Goal: Transaction & Acquisition: Purchase product/service

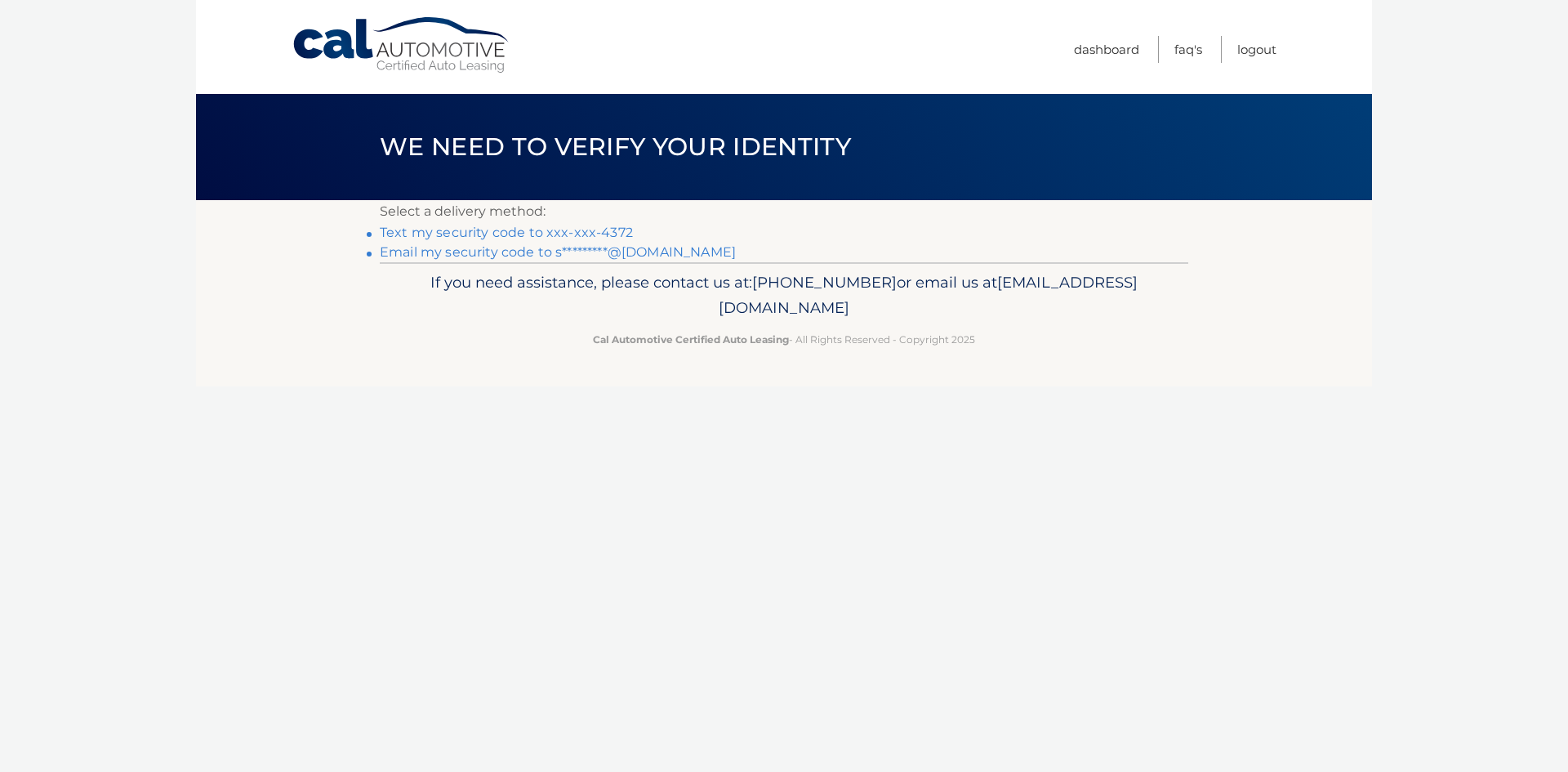
click at [486, 233] on link "Text my security code to xxx-xxx-4372" at bounding box center [506, 232] width 253 height 16
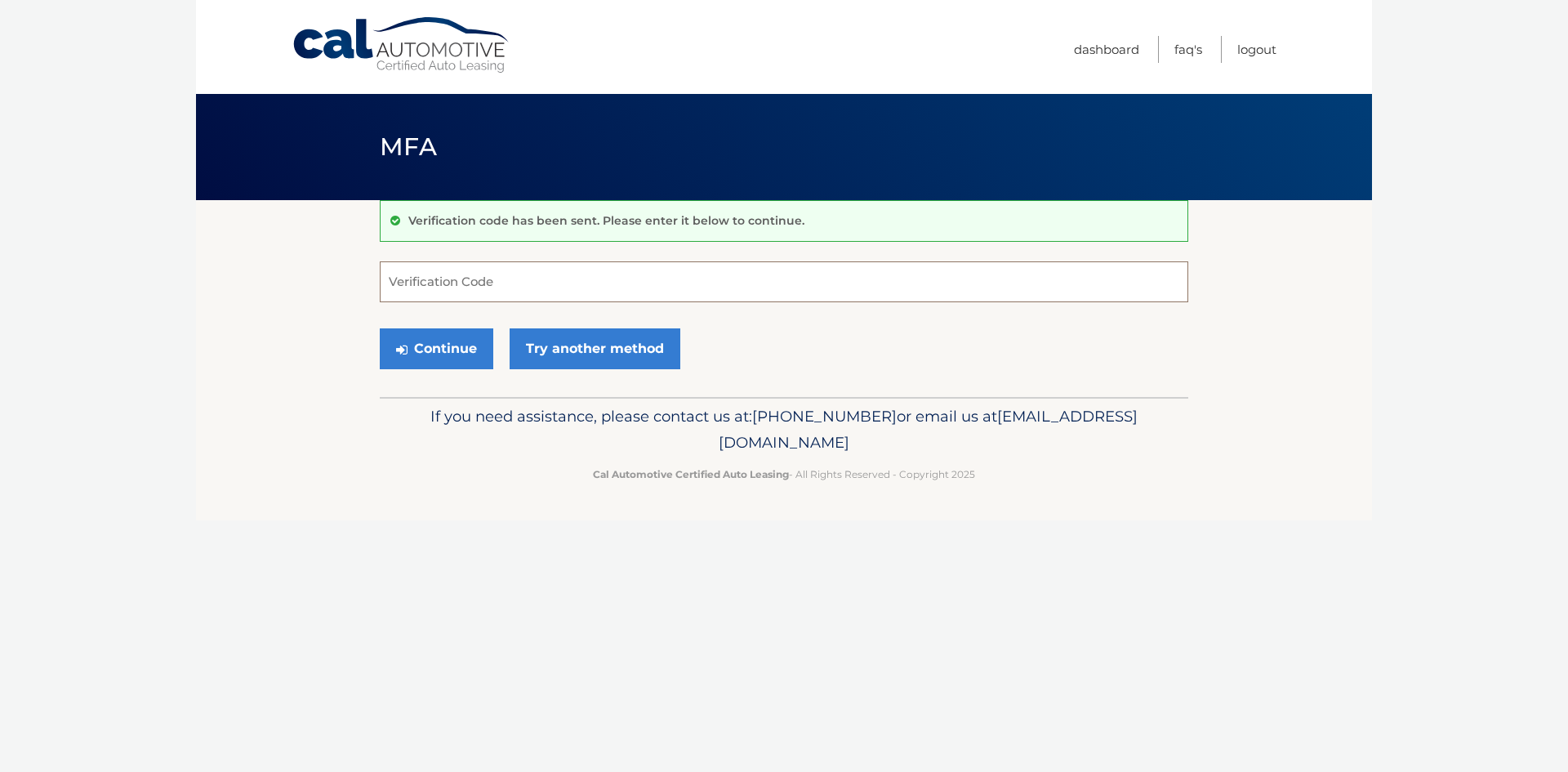
click at [470, 287] on input "Verification Code" at bounding box center [784, 281] width 808 height 41
type input "689798"
click at [417, 345] on button "Continue" at bounding box center [436, 348] width 113 height 41
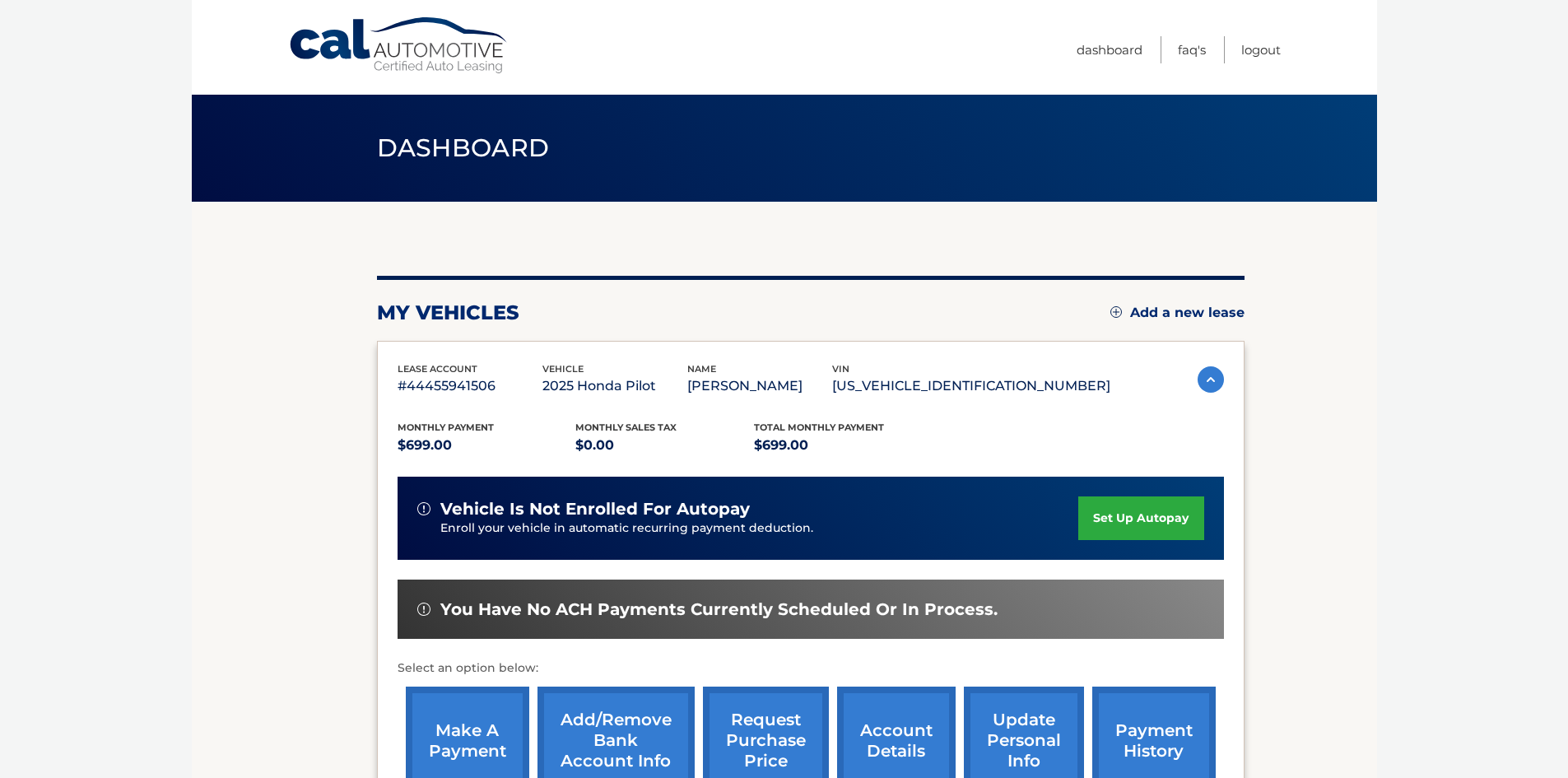
scroll to position [83, 0]
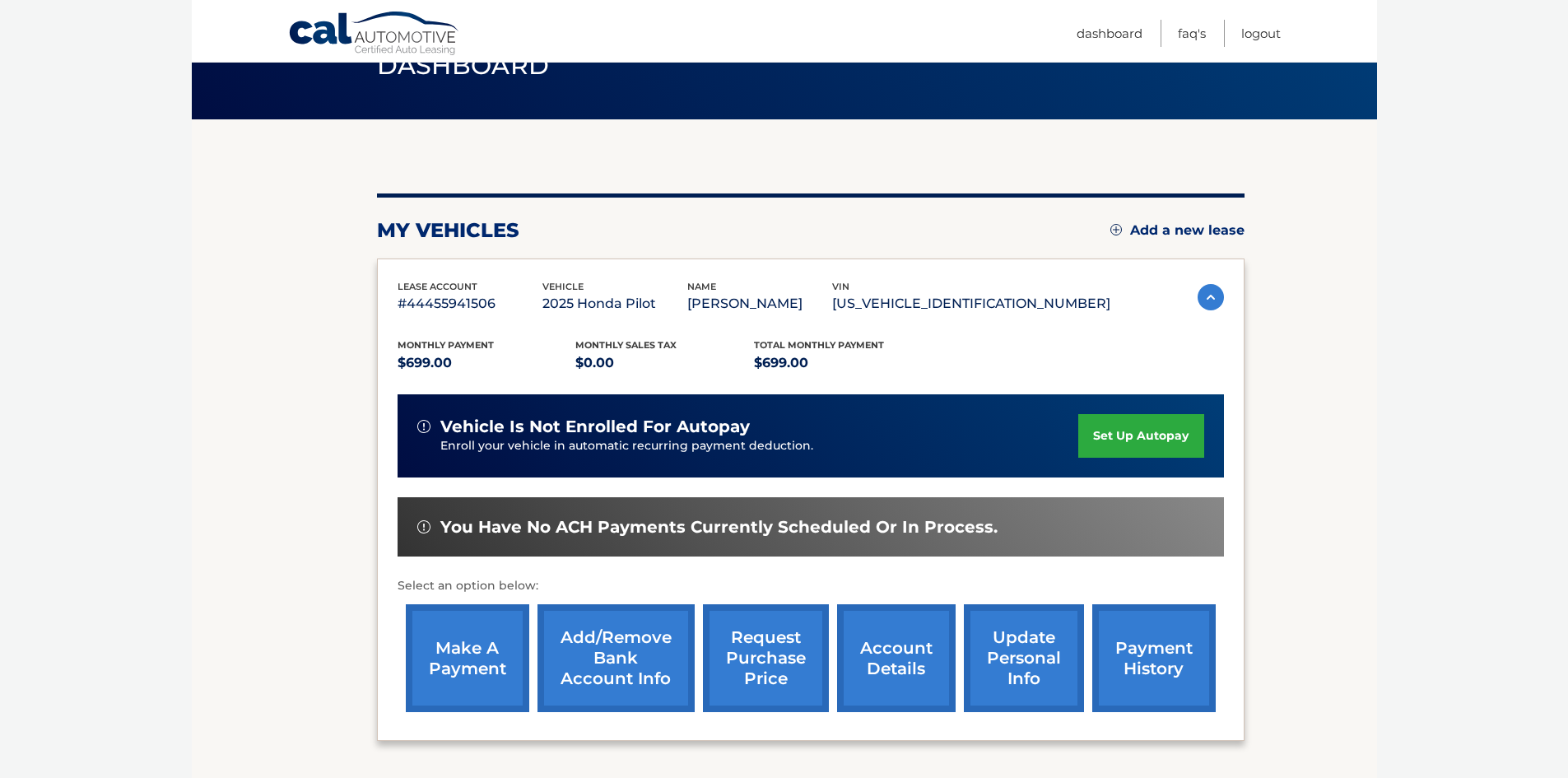
click at [494, 665] on link "make a payment" at bounding box center [468, 657] width 123 height 108
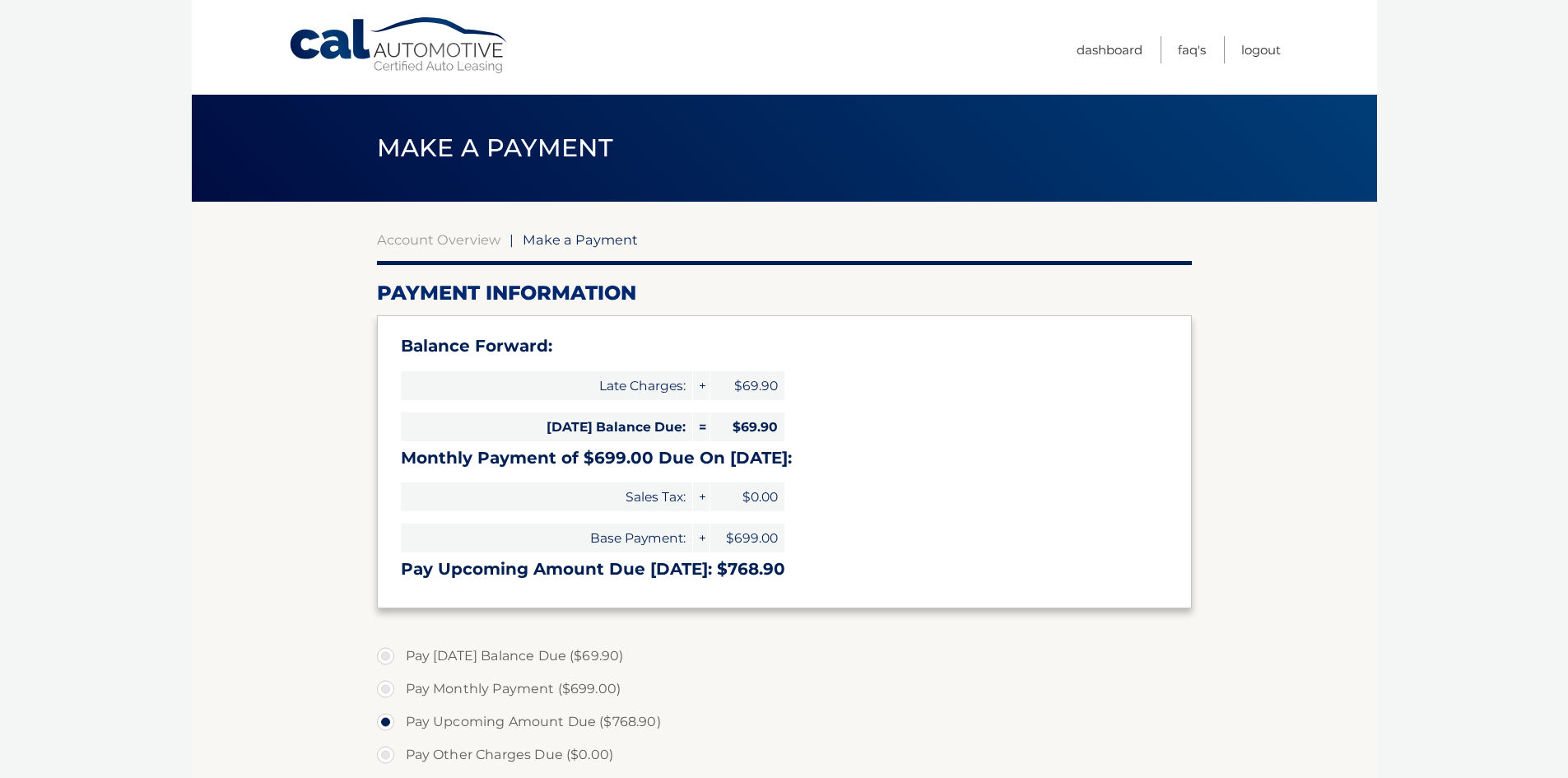
select select "M2U0ZDA0OTktNjdiMS00NGM2LWI1MmItYzMxMjc0N2Y4NmFk"
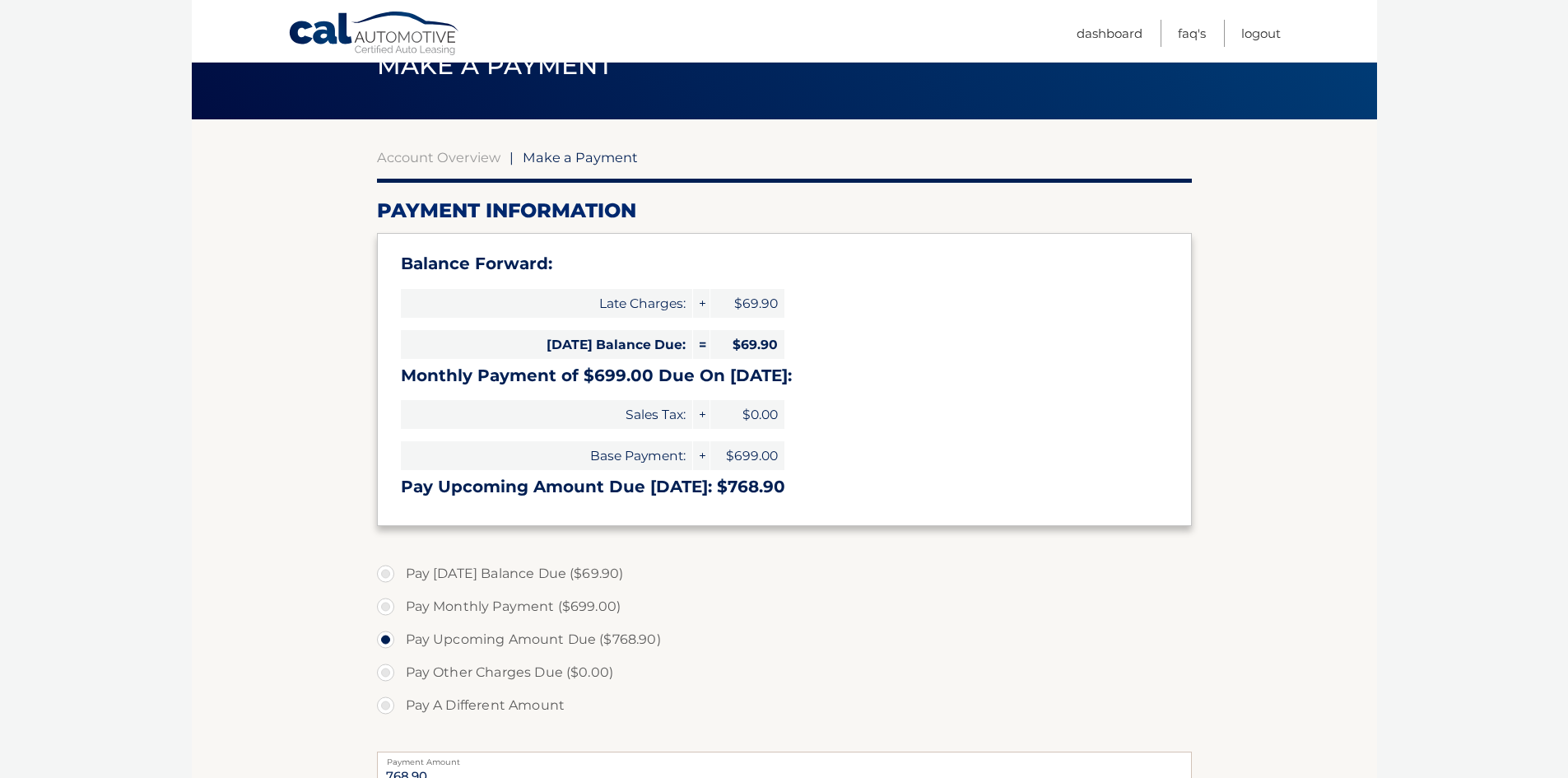
scroll to position [164, 0]
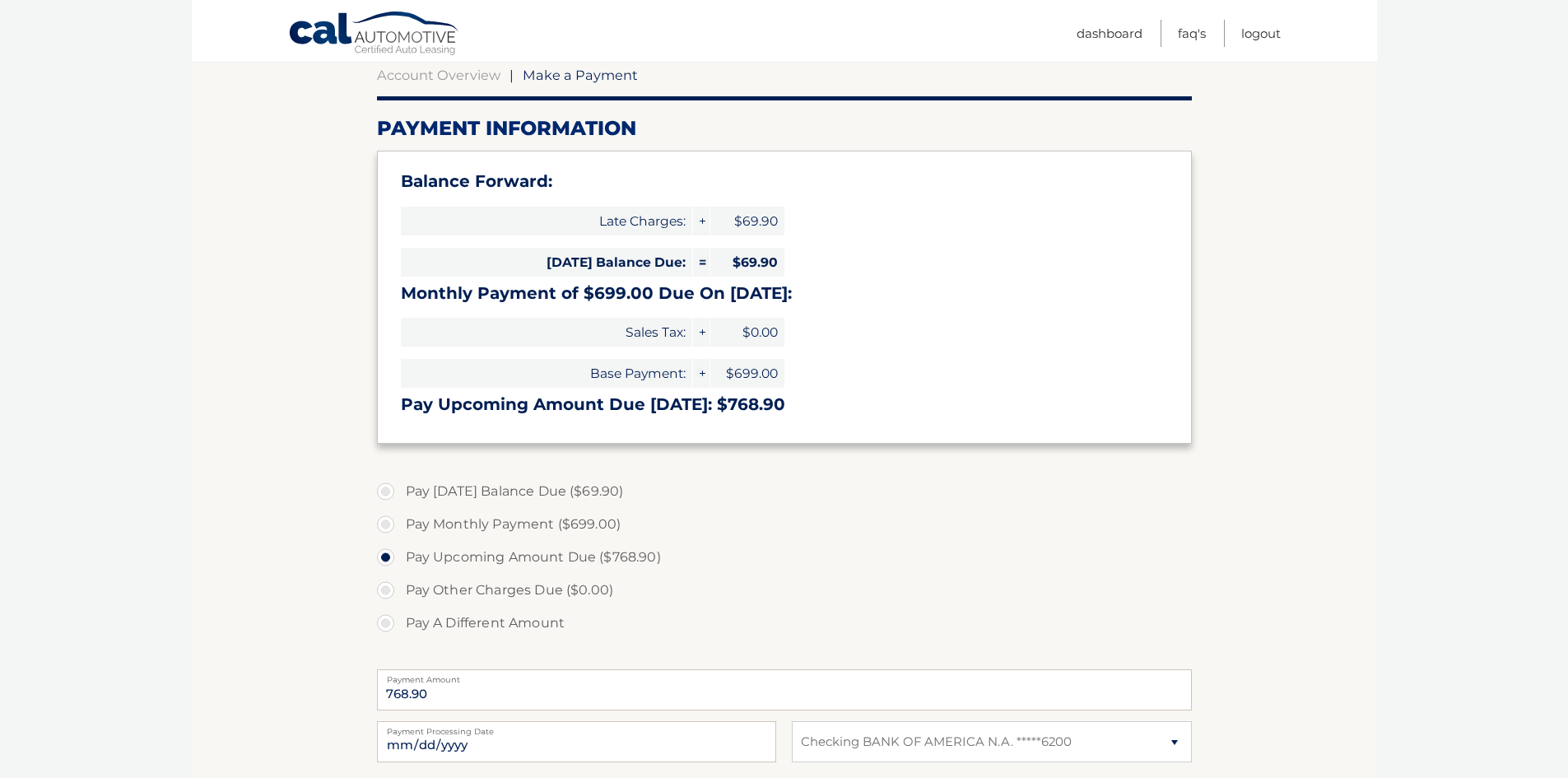
click at [385, 521] on label "Pay Monthly Payment ($699.00)" at bounding box center [784, 524] width 815 height 33
click at [385, 521] on input "Pay Monthly Payment ($699.00)" at bounding box center [392, 521] width 17 height 27
radio input "true"
type input "699.00"
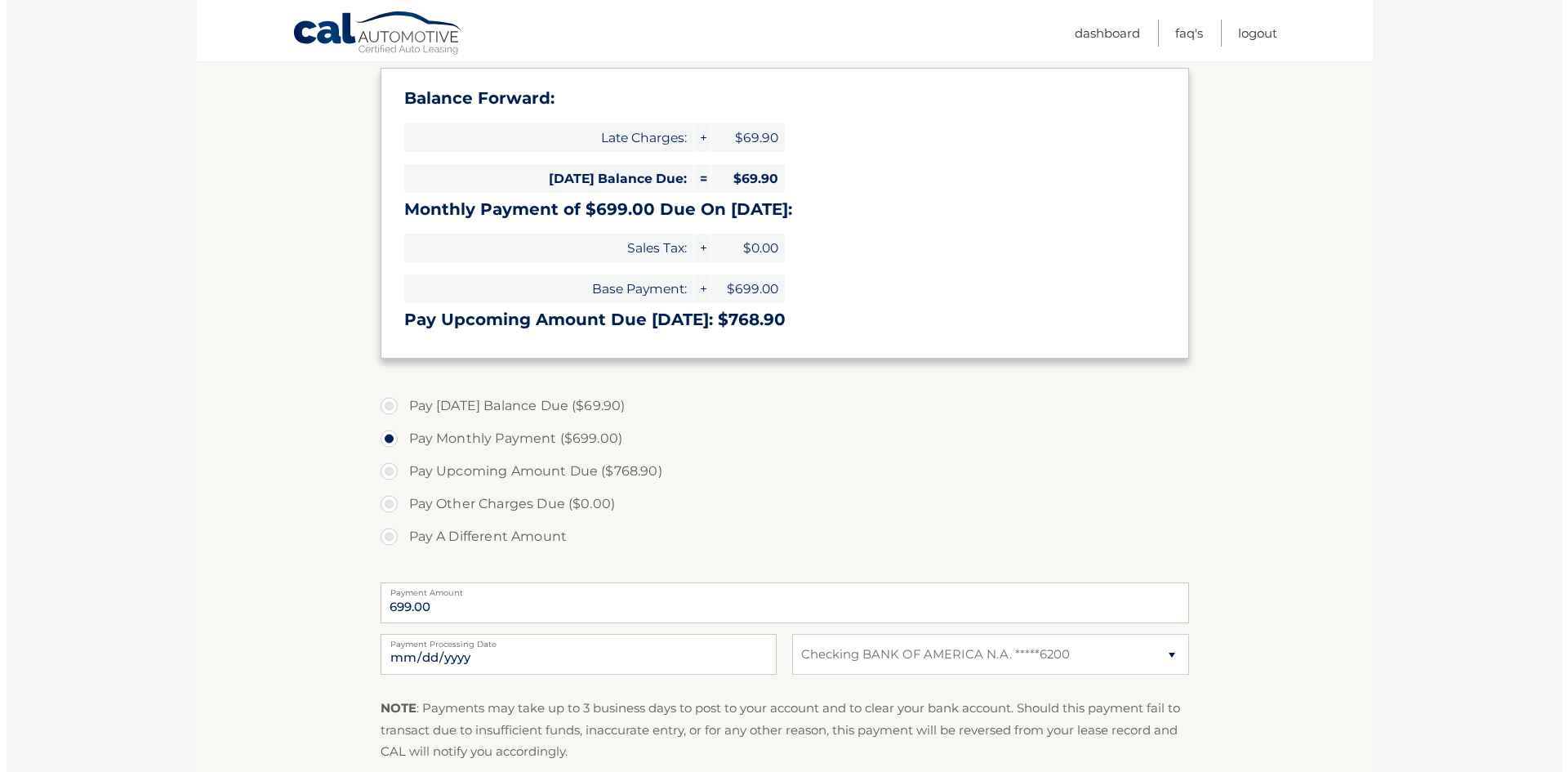
scroll to position [327, 0]
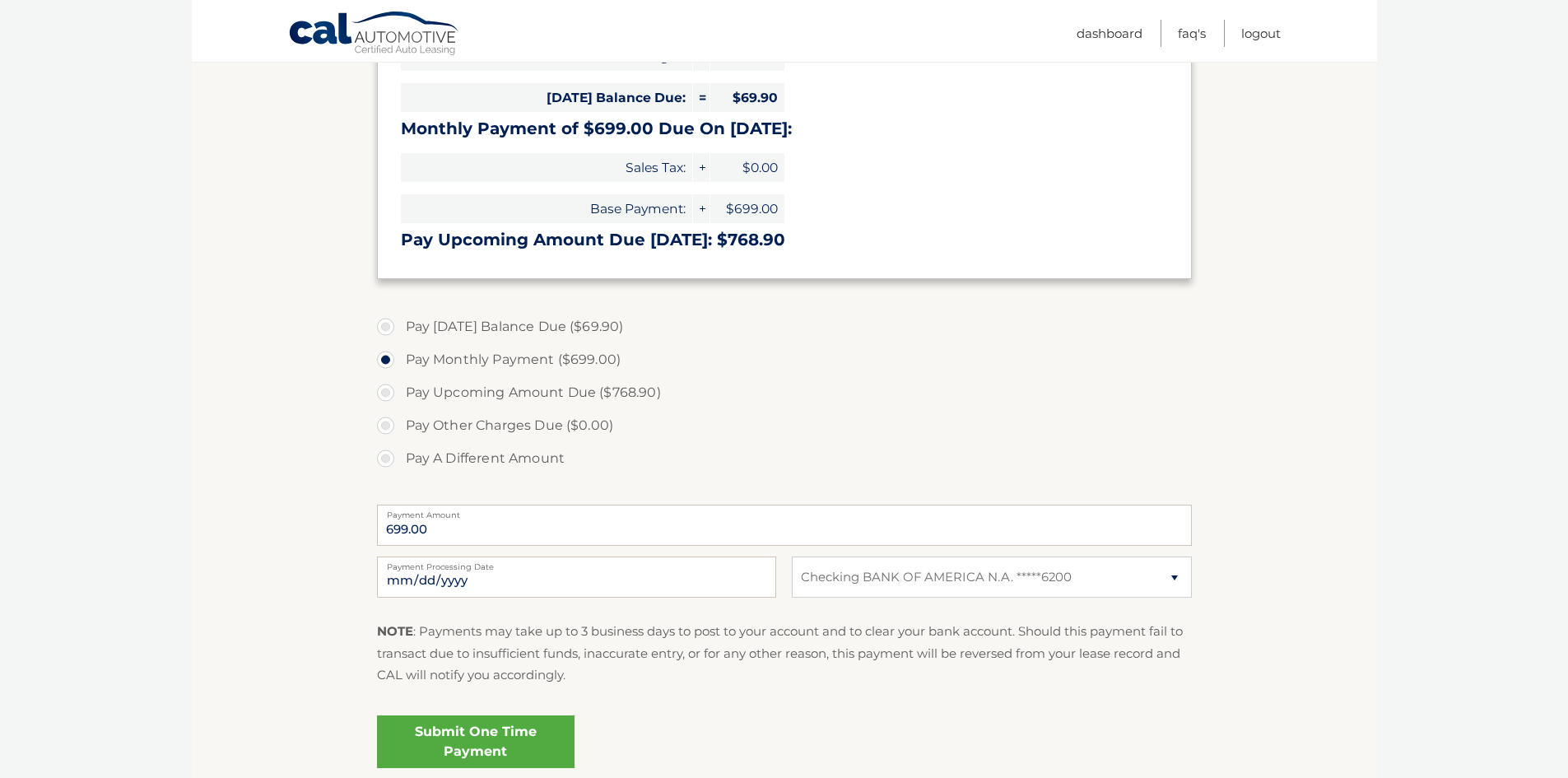
click at [483, 744] on link "Submit One Time Payment" at bounding box center [475, 741] width 198 height 53
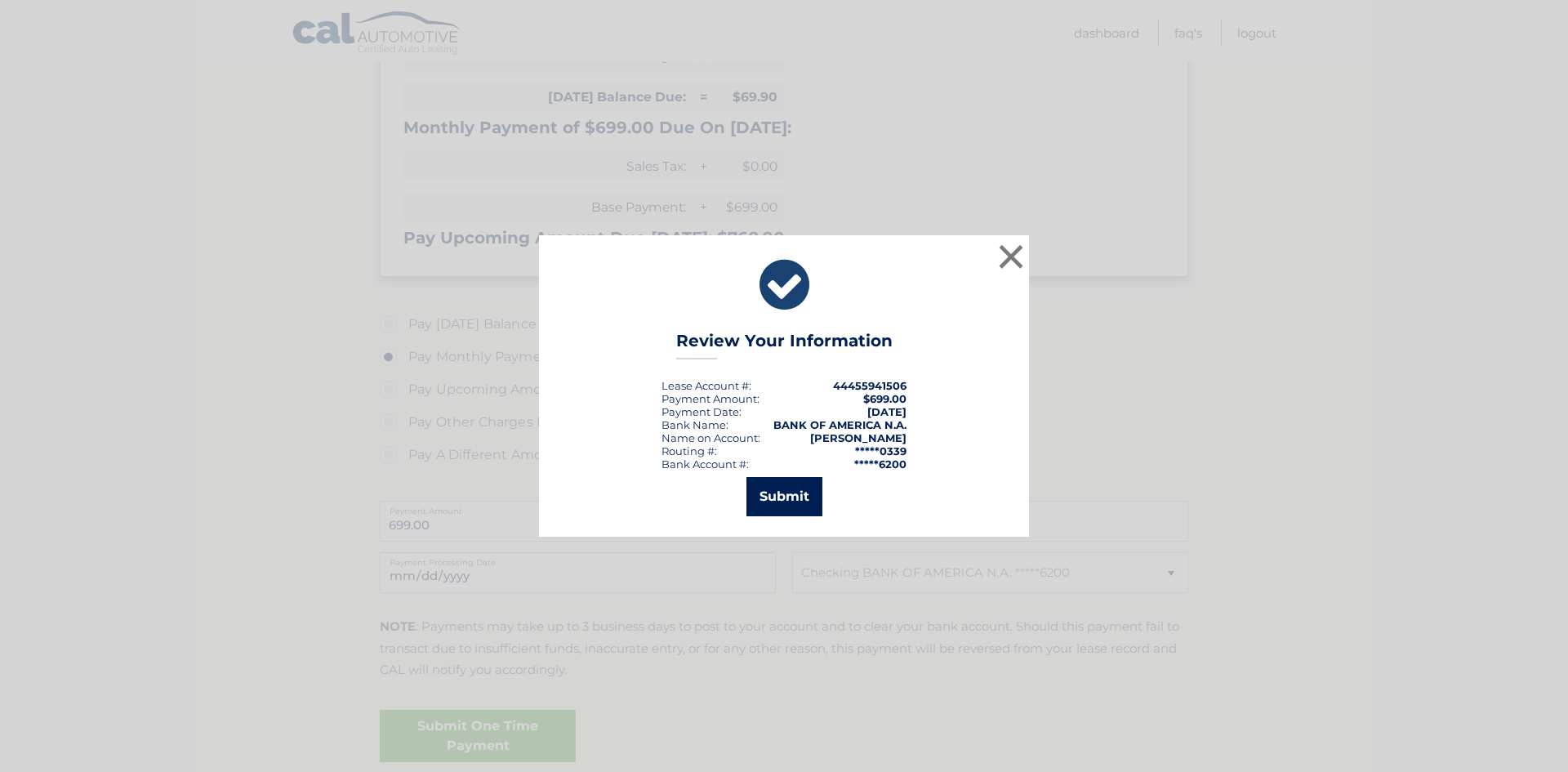
click at [789, 497] on button "Submit" at bounding box center [784, 496] width 76 height 39
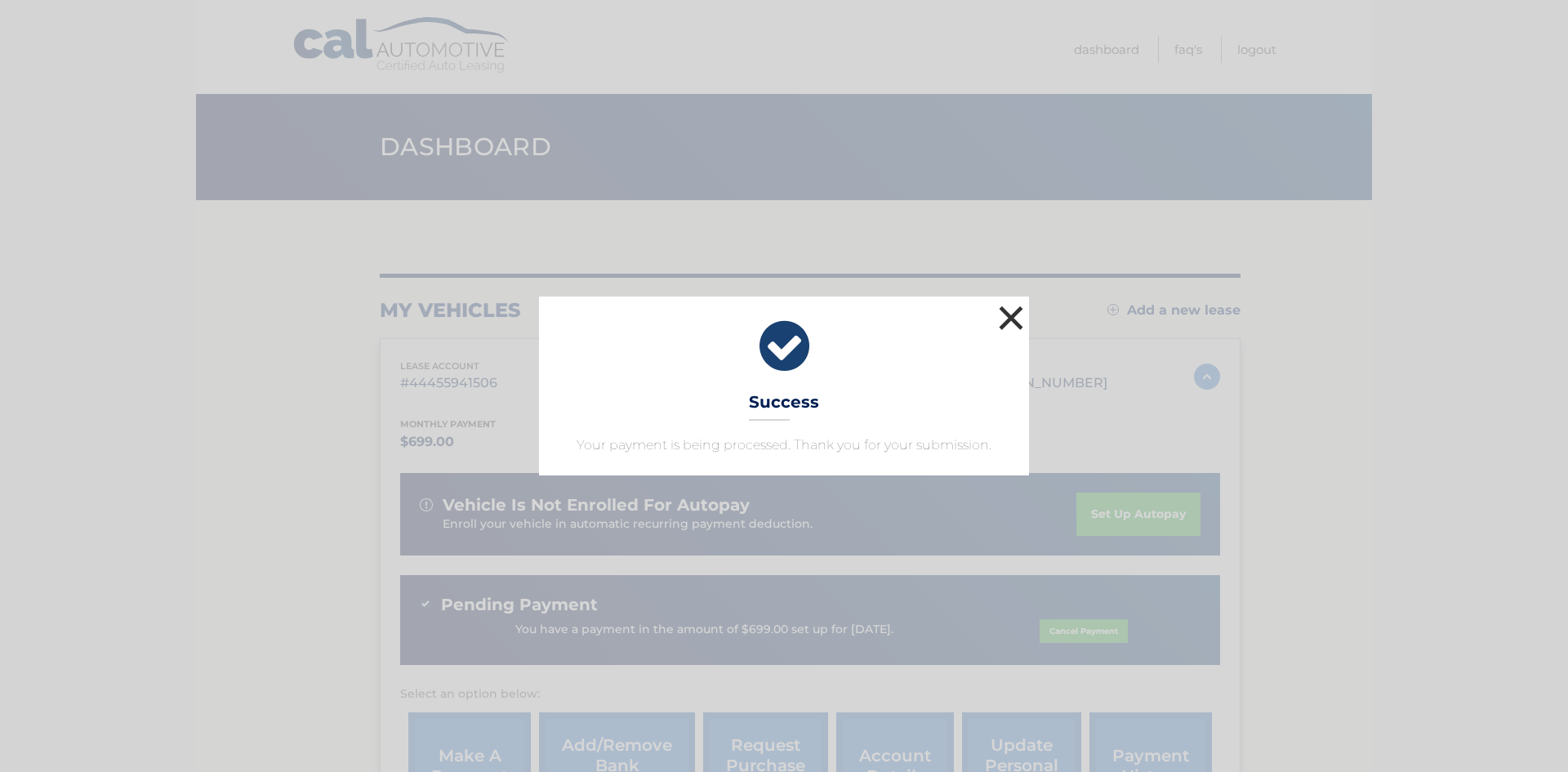
click at [1004, 315] on button "×" at bounding box center [1010, 317] width 32 height 32
